Goal: Task Accomplishment & Management: Manage account settings

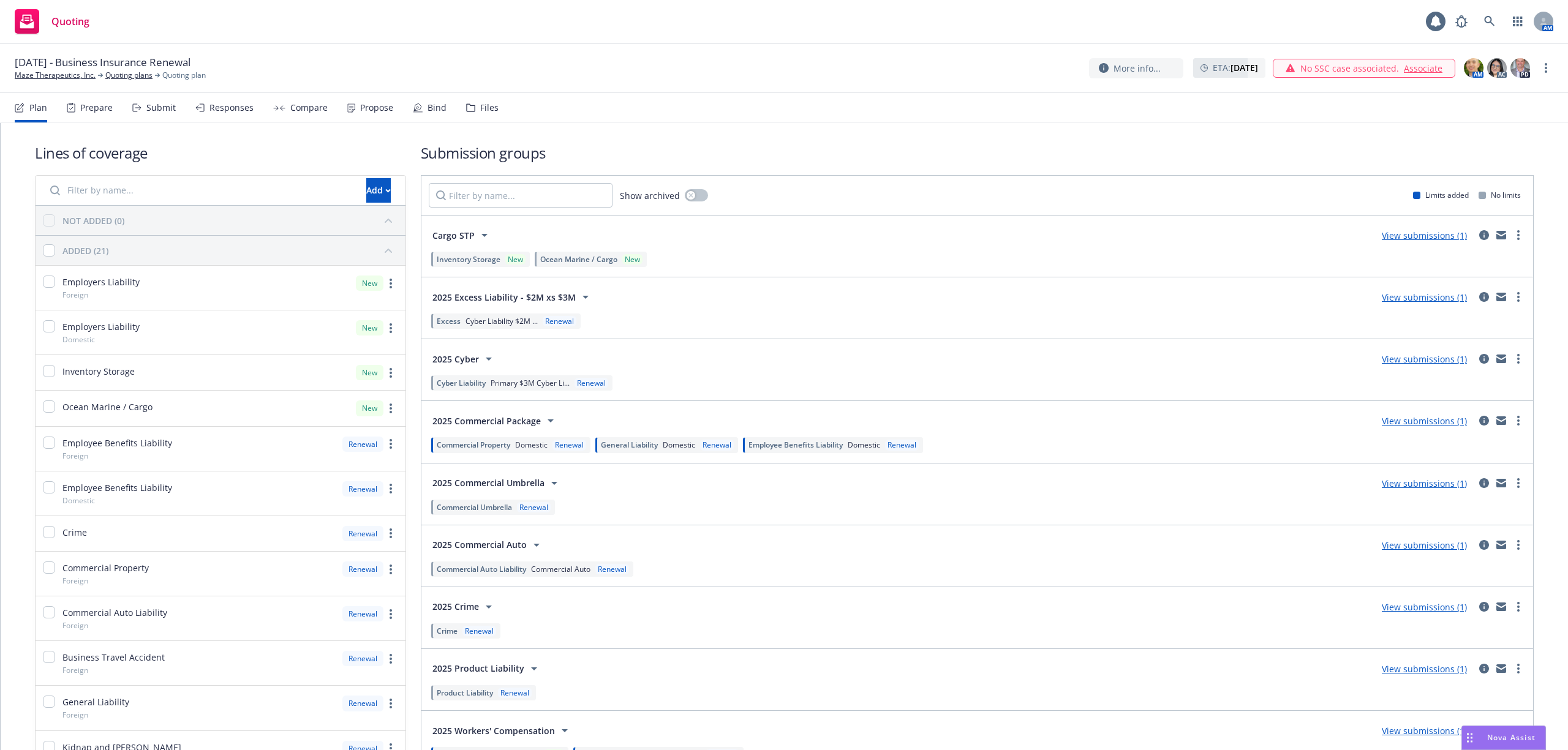
scroll to position [224, 0]
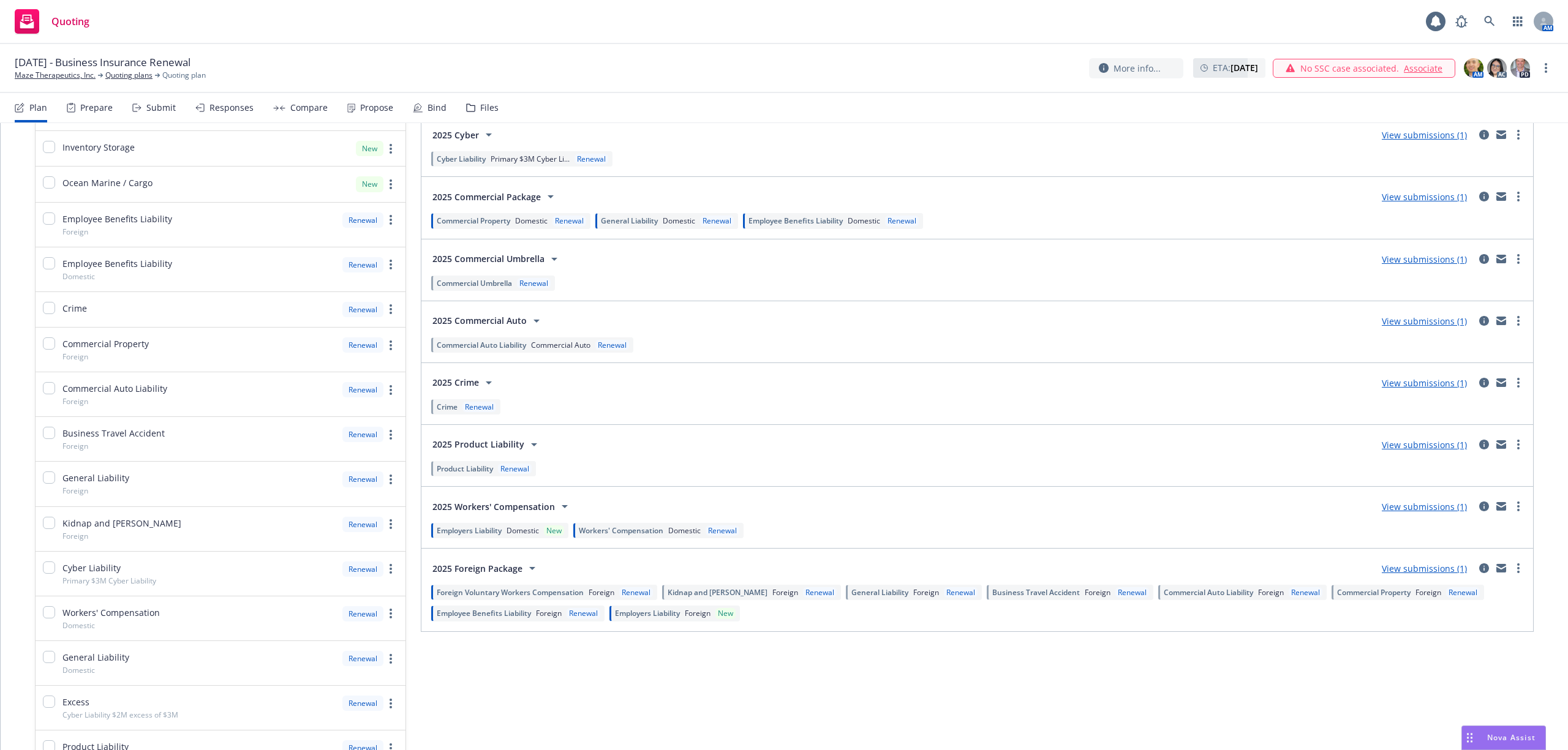
click at [687, 71] on div "[DATE] - Business Insurance Renewal Maze Therapeutics, Inc. Quoting plans Quoti…" at bounding box center [783, 68] width 1538 height 26
click at [540, 49] on div "[DATE] - Business Insurance Renewal Maze Therapeutics, Inc. Quoting plans Quoti…" at bounding box center [784, 68] width 1568 height 49
click at [680, 67] on div "[DATE] - Business Insurance Renewal Maze Therapeutics, Inc. Quoting plans Quoti…" at bounding box center [783, 68] width 1538 height 26
drag, startPoint x: 11, startPoint y: 60, endPoint x: 272, endPoint y: 56, distance: 261.0
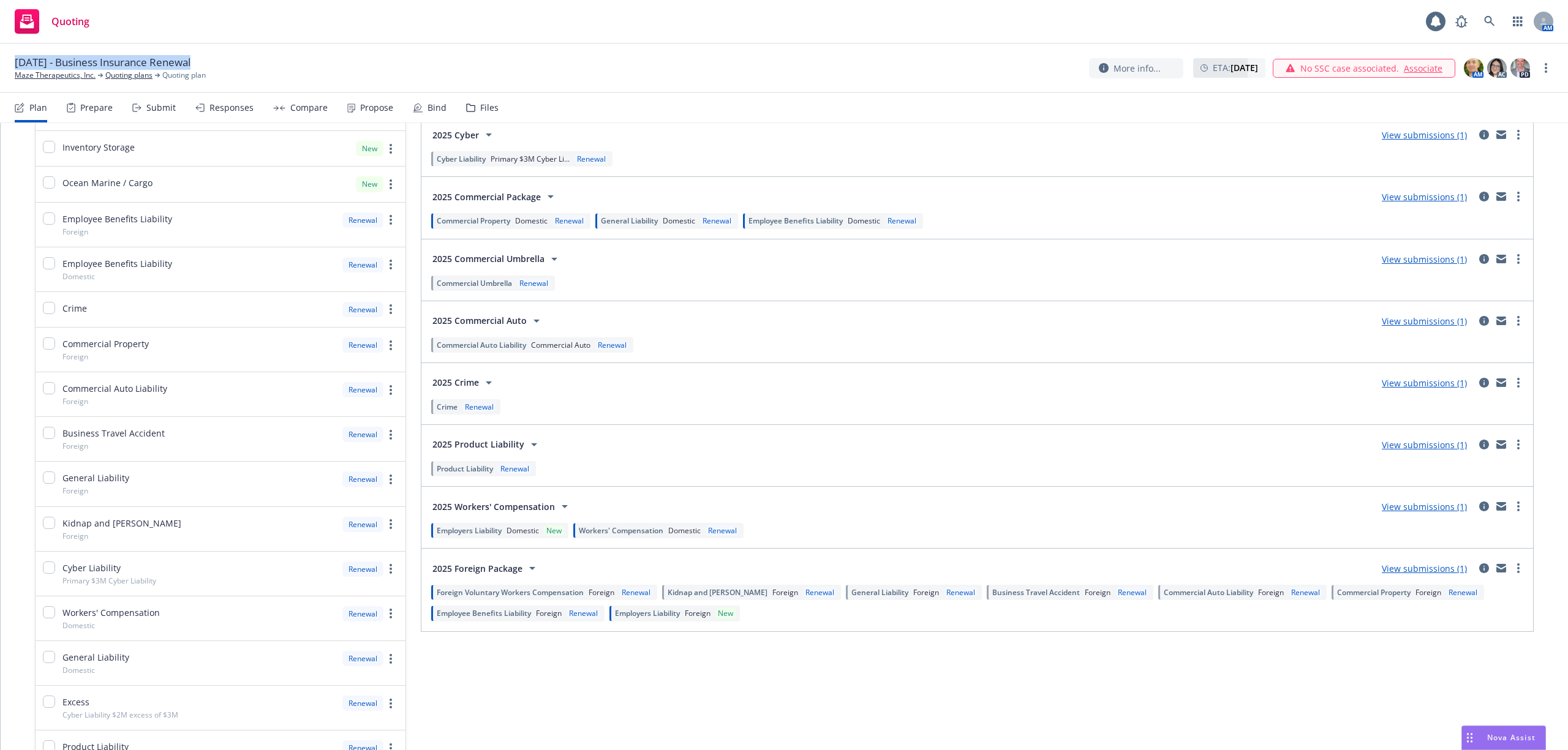
click at [272, 56] on div "[DATE] - Business Insurance Renewal Maze Therapeutics, Inc. Quoting plans Quoti…" at bounding box center [784, 68] width 1568 height 49
copy div "[DATE] - Business Insurance Renewal"
click at [334, 20] on div "Quoting 1 AM" at bounding box center [784, 22] width 1568 height 44
click at [335, 38] on div "Quoting 1 AM" at bounding box center [784, 22] width 1568 height 44
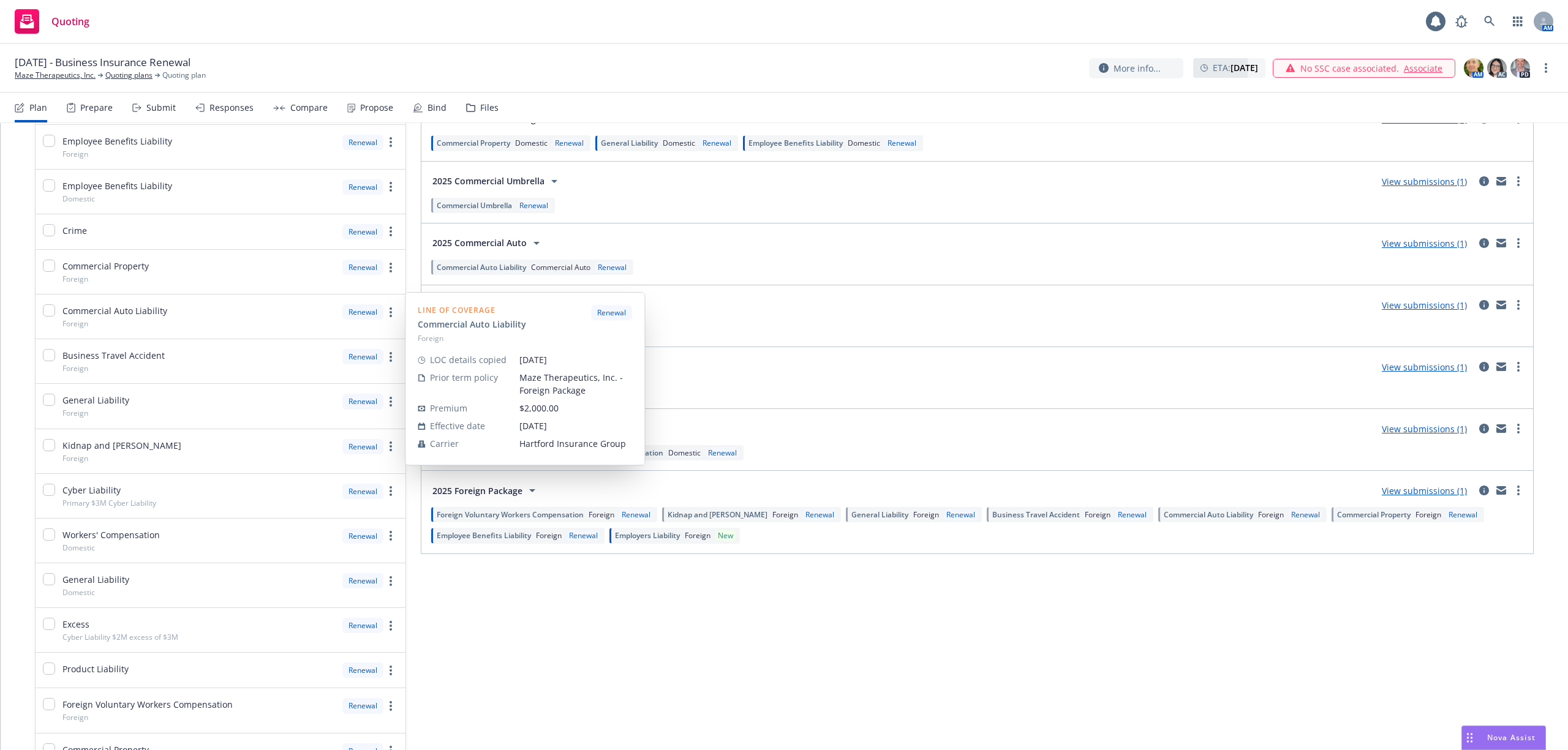
scroll to position [306, 0]
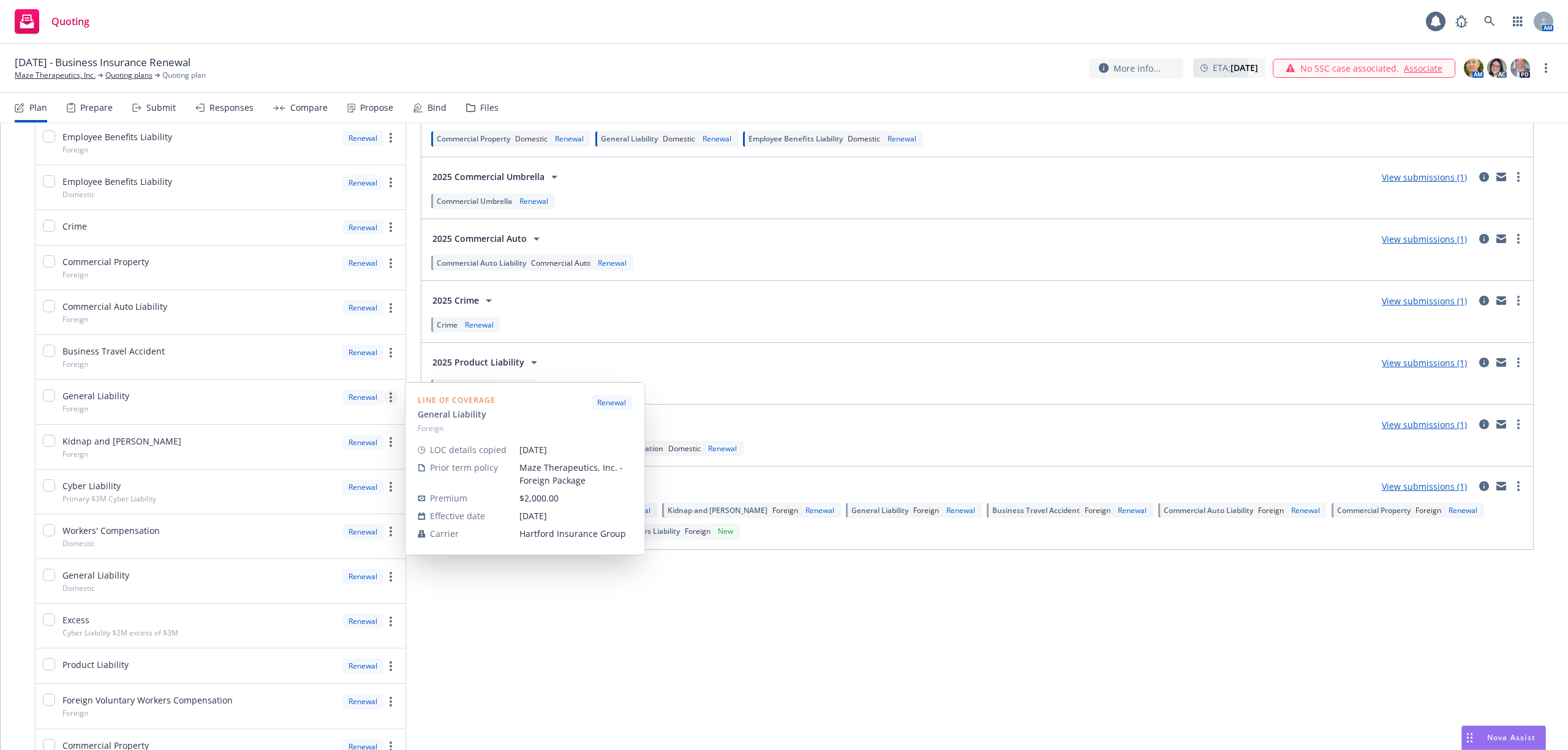
click at [386, 400] on link "more" at bounding box center [390, 397] width 15 height 15
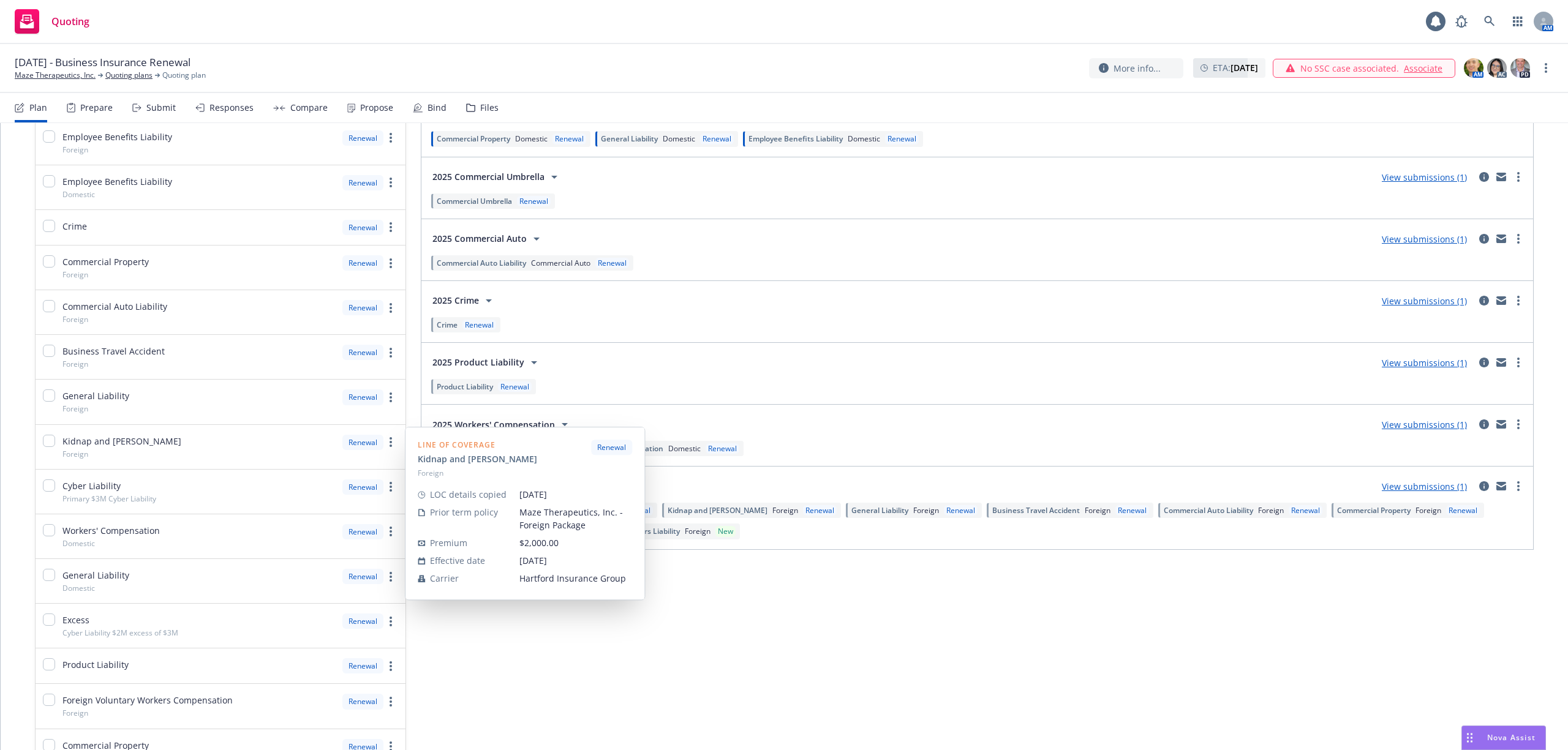
click at [490, 625] on div "Submission groups Show archived Limits added No limits Cargo STP View submissio…" at bounding box center [977, 346] width 1112 height 1019
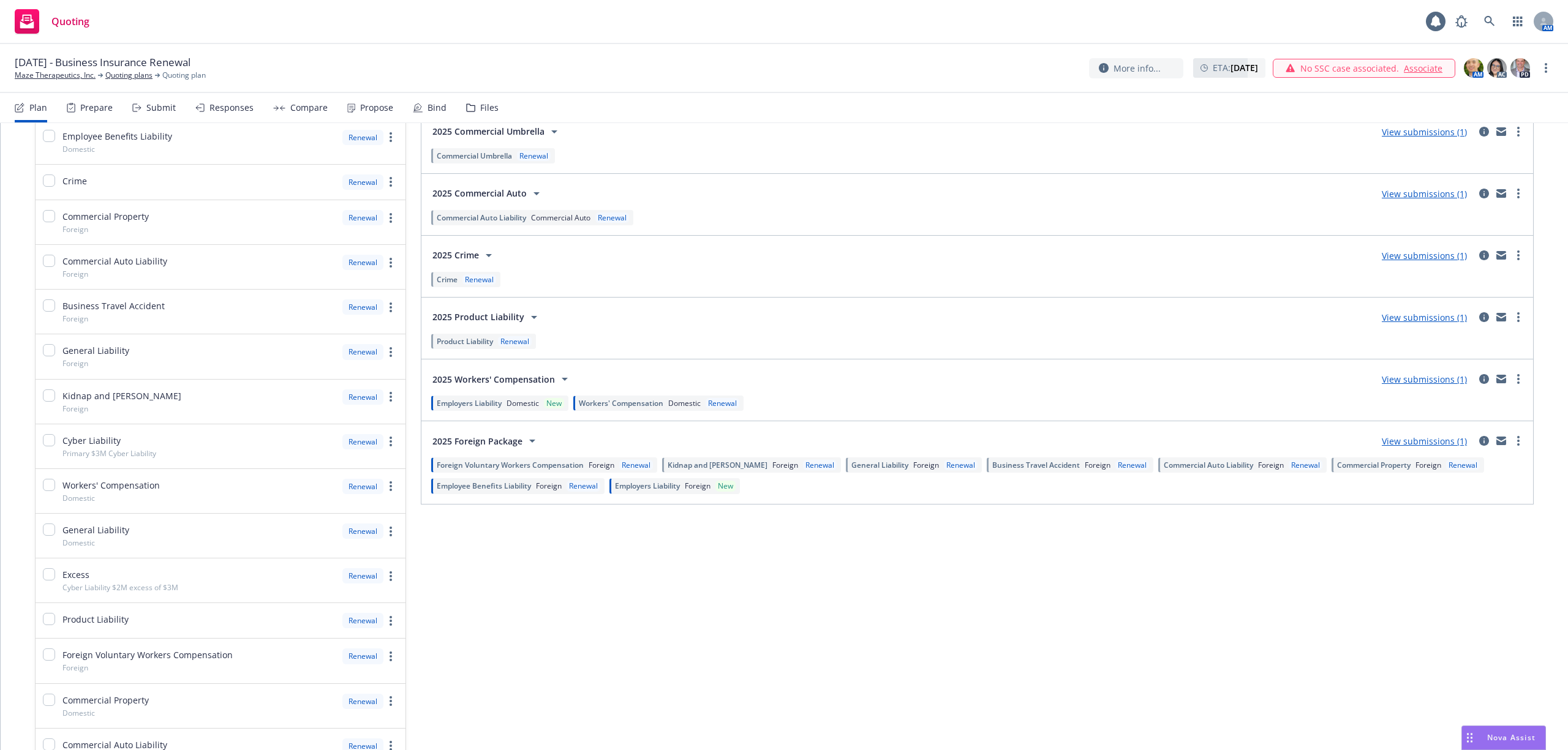
scroll to position [387, 0]
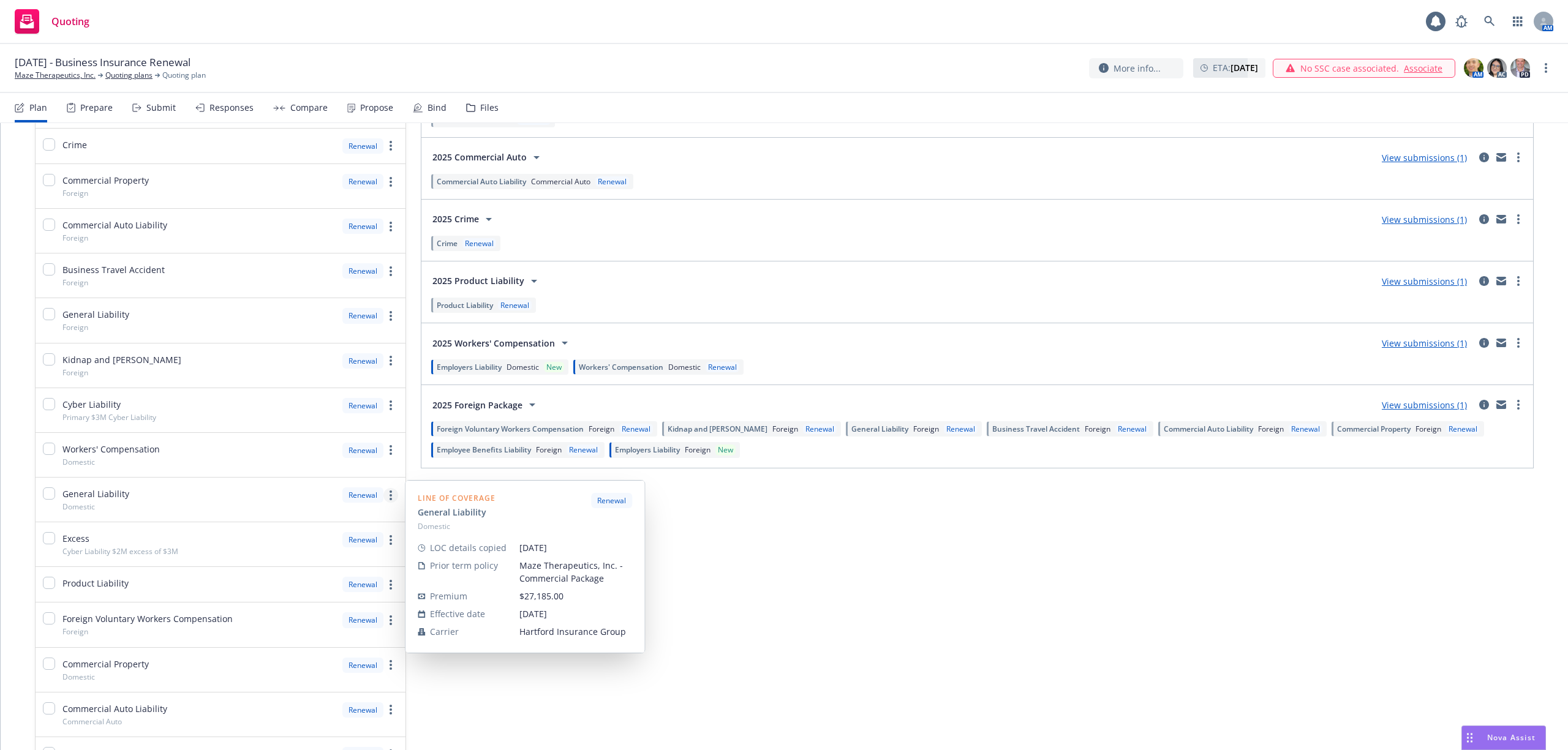
click at [385, 503] on link "more" at bounding box center [390, 495] width 15 height 15
click at [339, 570] on link "Edit prior term coverage details" at bounding box center [302, 578] width 186 height 25
